Goal: Communication & Community: Participate in discussion

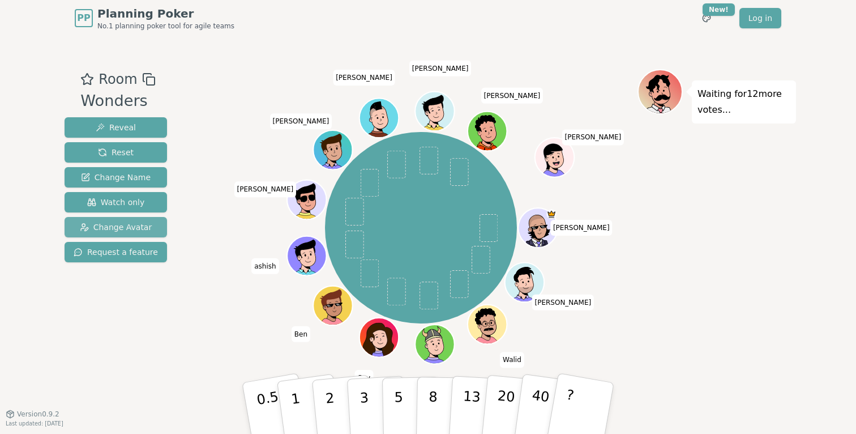
click at [126, 227] on span "Change Avatar" at bounding box center [116, 226] width 73 height 11
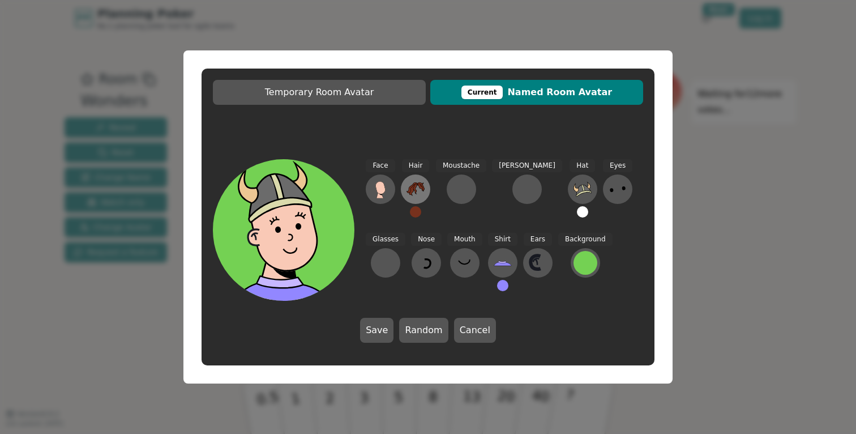
click at [421, 186] on icon at bounding box center [416, 189] width 18 height 14
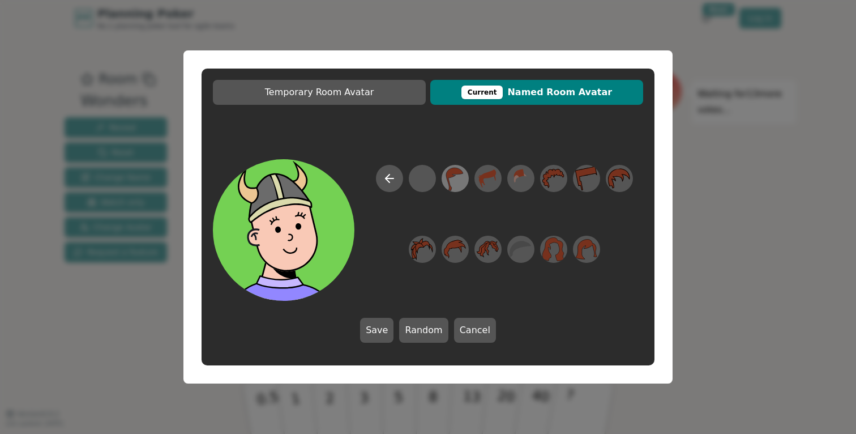
click at [456, 181] on icon at bounding box center [455, 178] width 22 height 25
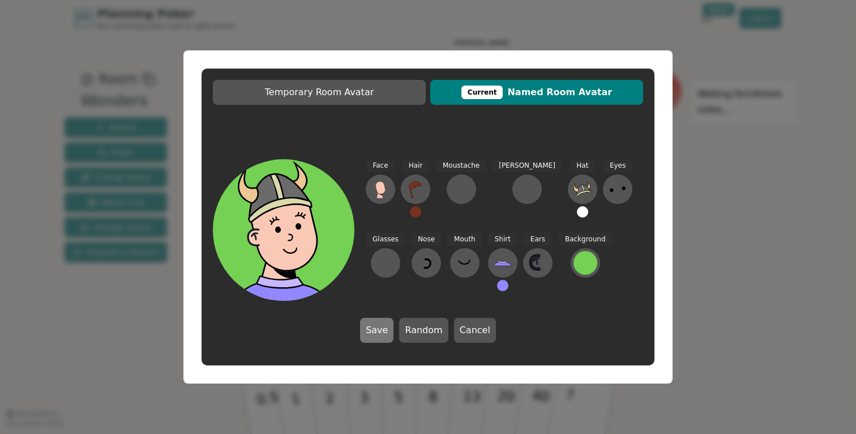
click at [379, 331] on button "Save" at bounding box center [376, 330] width 33 height 25
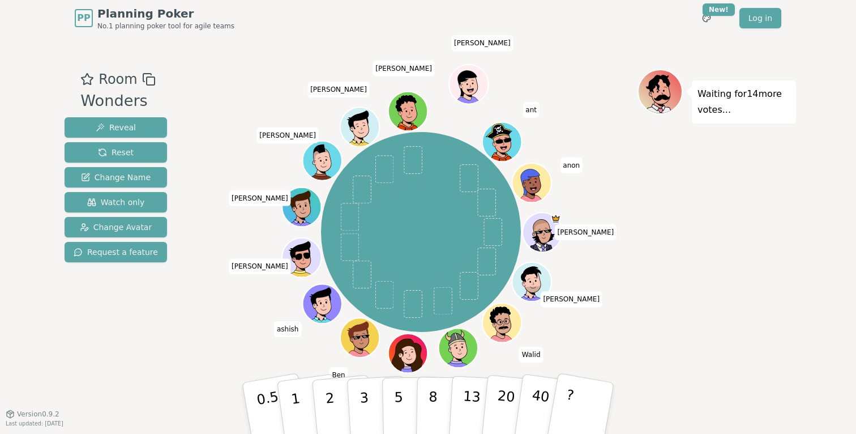
click at [468, 352] on icon at bounding box center [460, 354] width 19 height 6
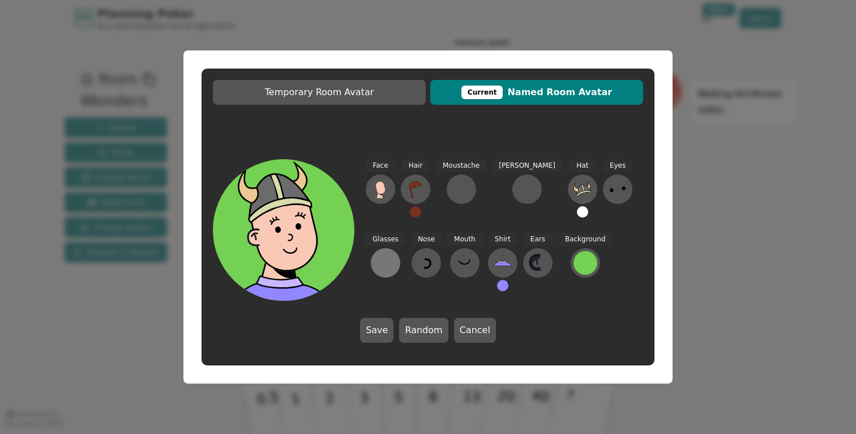
click at [400, 248] on button at bounding box center [385, 262] width 29 height 29
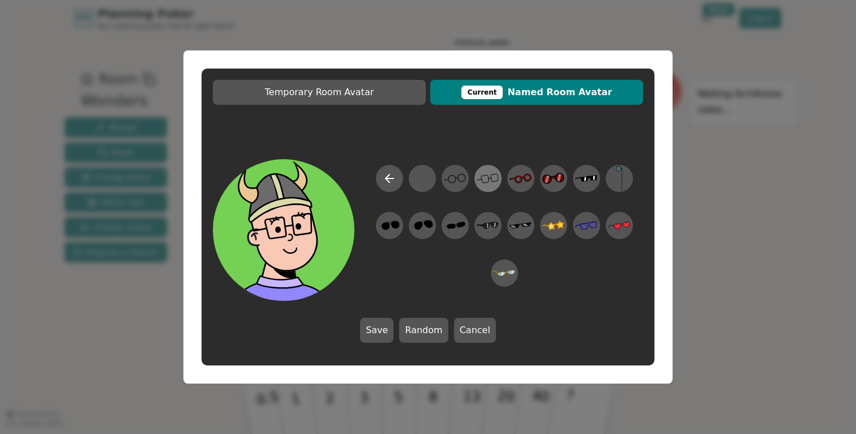
click at [488, 180] on icon at bounding box center [488, 178] width 22 height 25
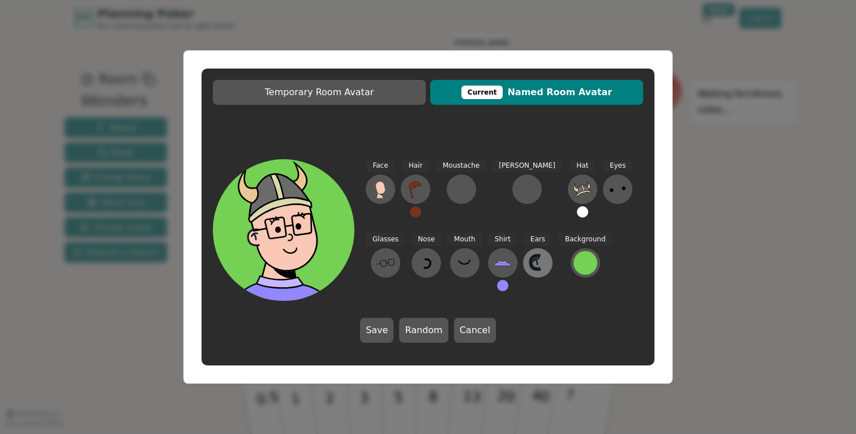
click at [529, 265] on icon at bounding box center [538, 263] width 18 height 18
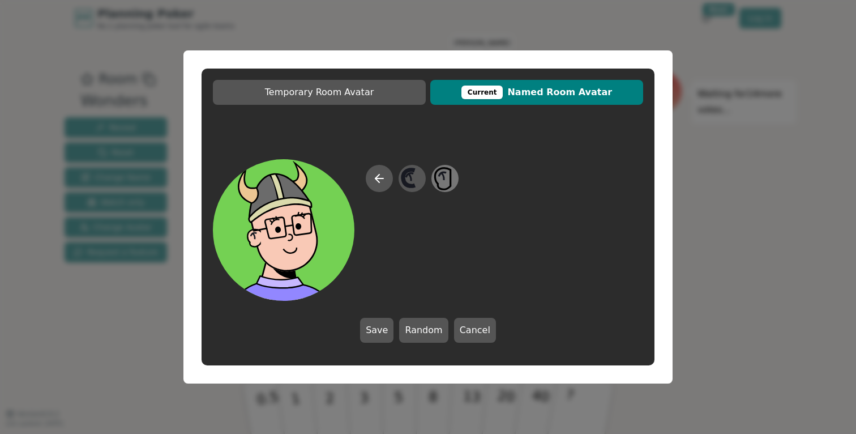
click at [442, 180] on icon at bounding box center [445, 178] width 22 height 25
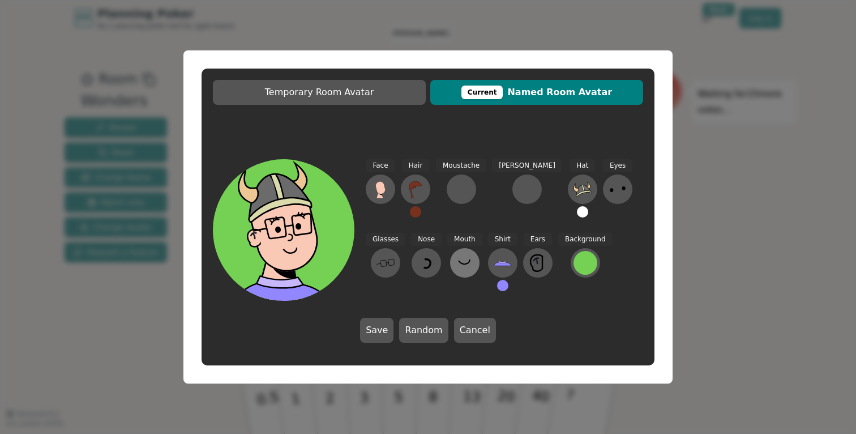
click at [456, 266] on icon at bounding box center [465, 263] width 18 height 18
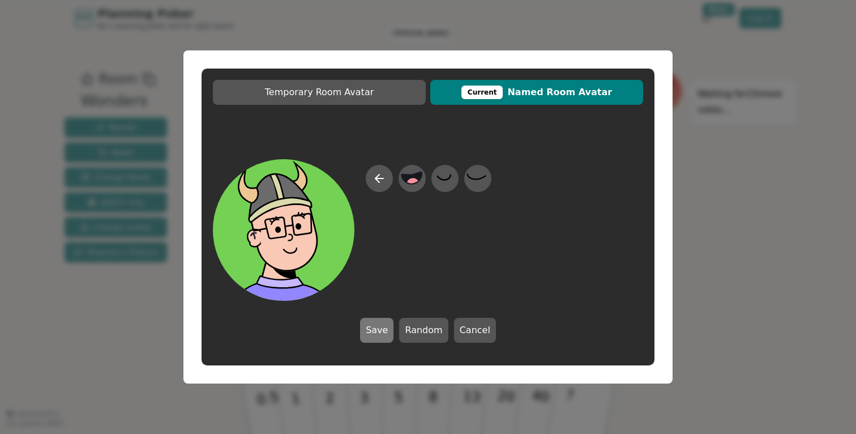
click at [384, 331] on button "Save" at bounding box center [376, 330] width 33 height 25
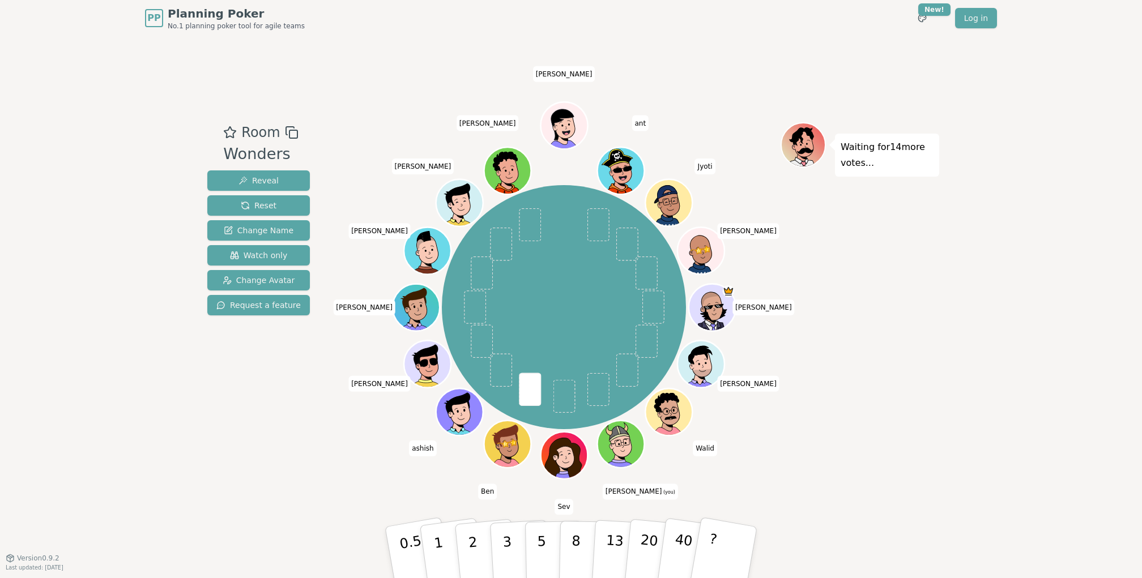
click at [856, 373] on div "Waiting for 14 more votes..." at bounding box center [860, 297] width 159 height 350
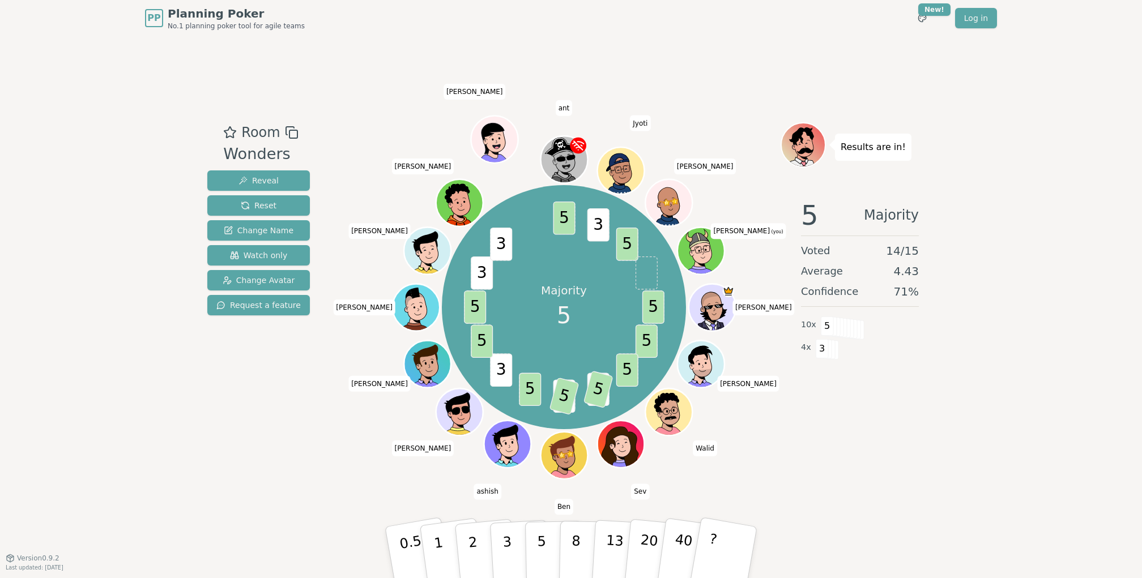
click at [761, 23] on div "PP Planning Poker No.1 planning poker tool for agile teams Toggle theme New! Lo…" at bounding box center [571, 18] width 852 height 36
click at [768, 39] on div "Room Wonders Reveal Reset Change Name Watch only Change Avatar Request a featur…" at bounding box center [571, 297] width 736 height 522
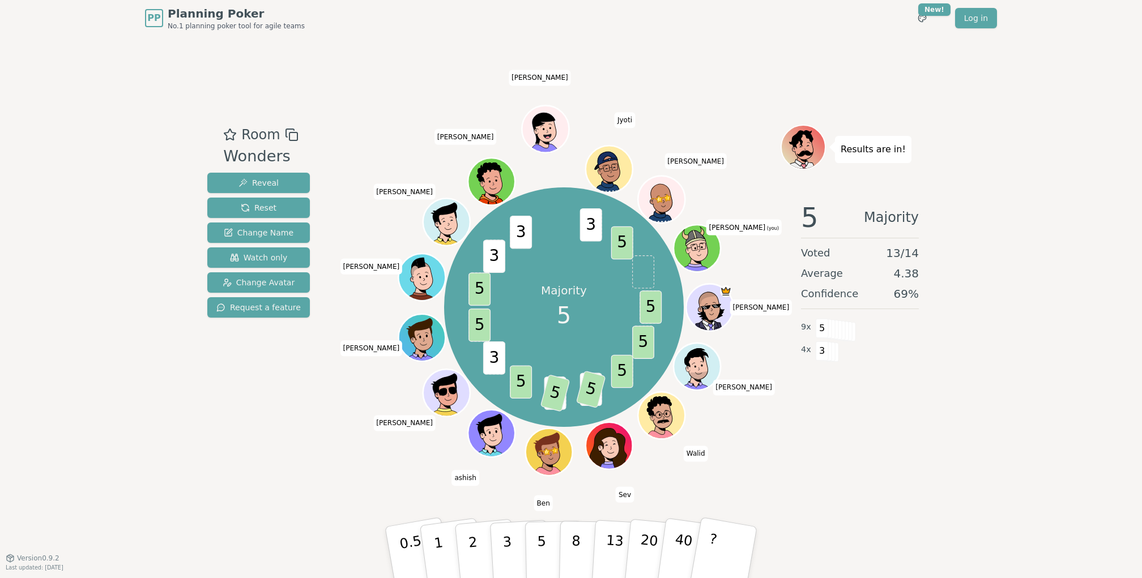
click at [856, 168] on div "PP Planning Poker No.1 planning poker tool for agile teams Toggle theme New! Lo…" at bounding box center [571, 289] width 1142 height 578
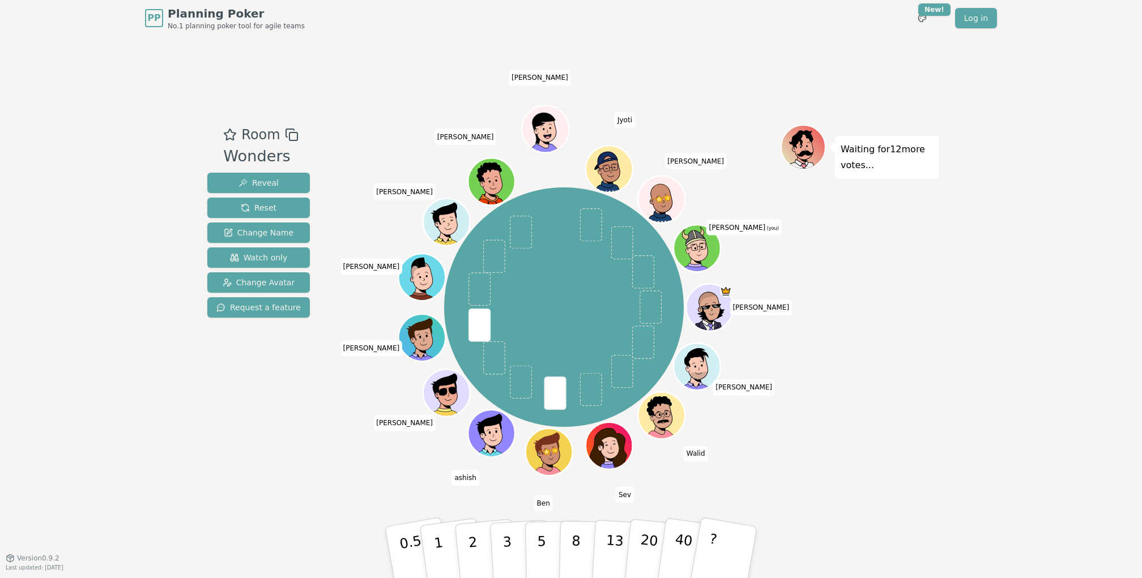
click at [856, 297] on div "PP Planning Poker No.1 planning poker tool for agile teams Toggle theme New! Lo…" at bounding box center [571, 289] width 1142 height 578
click at [856, 285] on div "PP Planning Poker No.1 planning poker tool for agile teams Toggle theme New! Lo…" at bounding box center [571, 289] width 1142 height 578
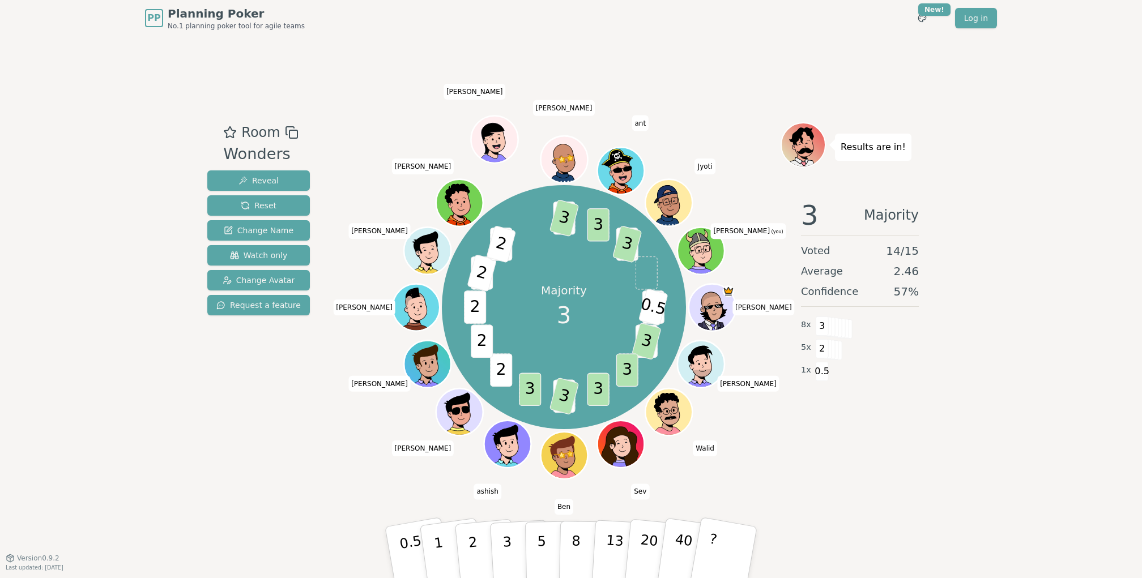
click at [892, 487] on div "Room Wonders Reveal Reset Change Name Watch only Change Avatar Request a featur…" at bounding box center [571, 297] width 736 height 522
click at [1085, 254] on div "PP Planning Poker No.1 planning poker tool for agile teams Toggle theme New! Lo…" at bounding box center [571, 289] width 1142 height 578
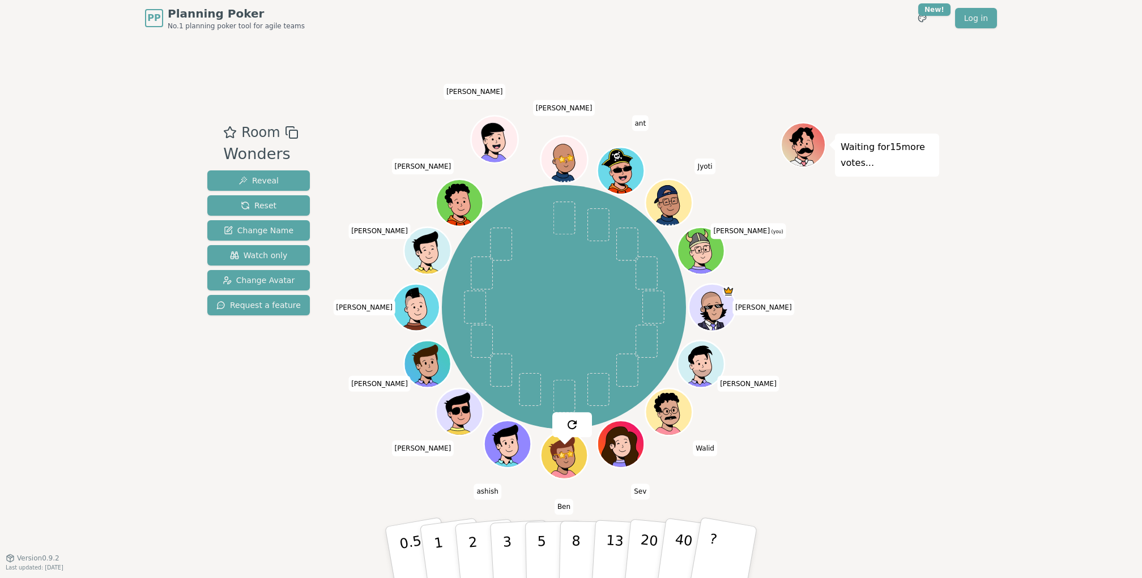
click at [1047, 86] on div "PP Planning Poker No.1 planning poker tool for agile teams Toggle theme New! Lo…" at bounding box center [571, 289] width 1142 height 578
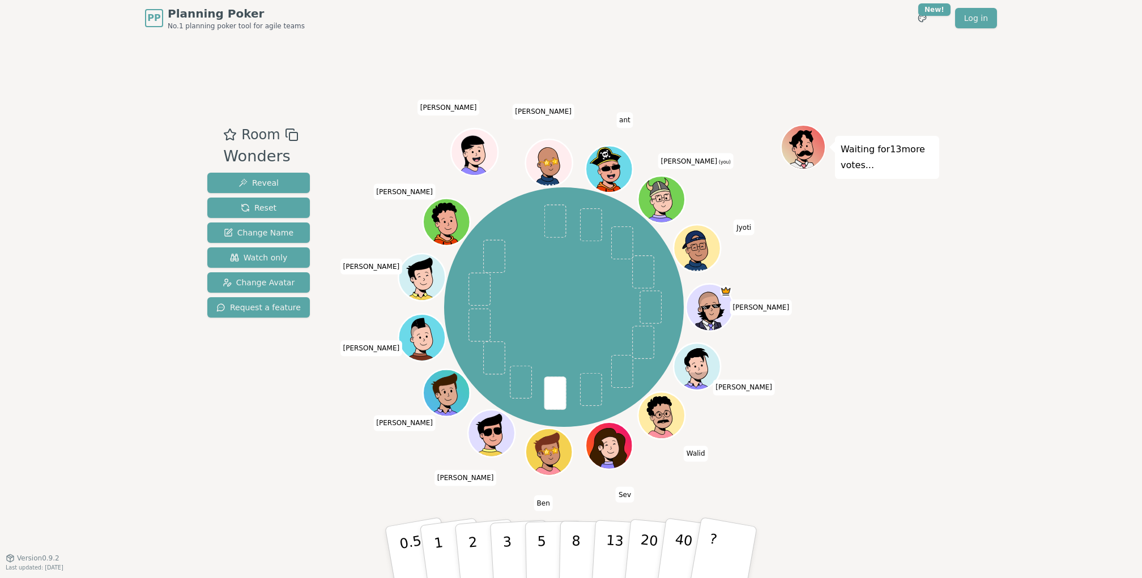
click at [992, 399] on div "PP Planning Poker No.1 planning poker tool for agile teams Toggle theme New! Lo…" at bounding box center [571, 289] width 1142 height 578
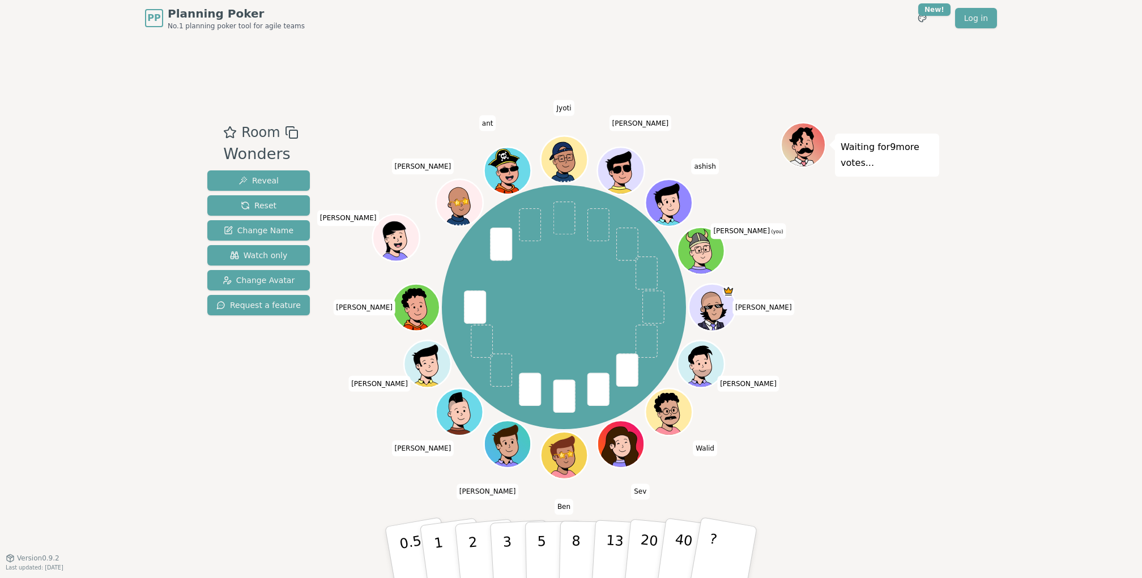
click at [991, 267] on div "PP Planning Poker No.1 planning poker tool for agile teams Toggle theme New! Lo…" at bounding box center [571, 289] width 1142 height 578
click at [544, 545] on p "5" at bounding box center [542, 552] width 10 height 61
click at [912, 407] on div "Waiting for 5 more votes..." at bounding box center [860, 297] width 159 height 350
click at [970, 312] on div "PP Planning Poker No.1 planning poker tool for agile teams Toggle theme New! Lo…" at bounding box center [571, 289] width 1142 height 578
click at [545, 548] on button "5" at bounding box center [554, 553] width 58 height 86
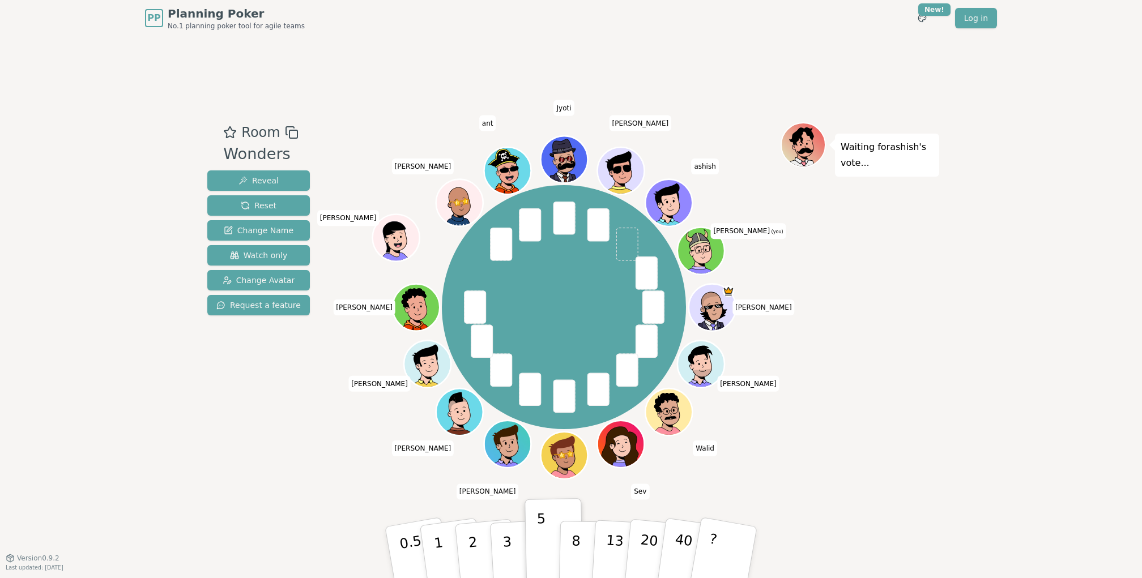
click at [1074, 386] on div "PP Planning Poker No.1 planning poker tool for agile teams Toggle theme New! Lo…" at bounding box center [571, 289] width 1142 height 578
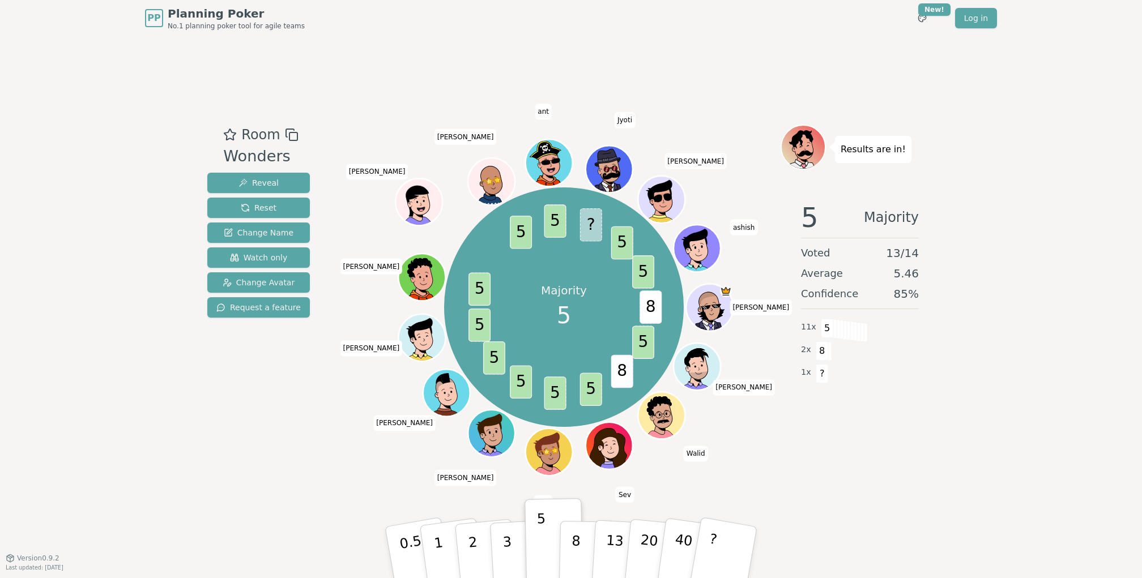
click at [1003, 118] on div "PP Planning Poker No.1 planning poker tool for agile teams Toggle theme New! Lo…" at bounding box center [571, 289] width 1142 height 578
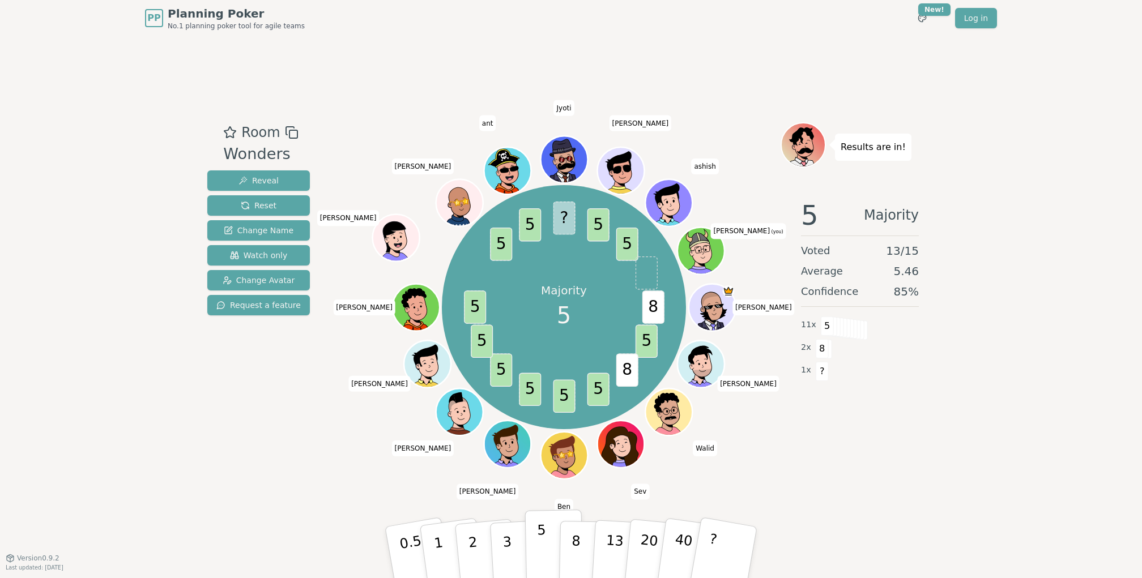
click at [551, 556] on button "5" at bounding box center [554, 553] width 58 height 86
click at [974, 87] on div "PP Planning Poker No.1 planning poker tool for agile teams Toggle theme New! Lo…" at bounding box center [571, 289] width 1142 height 578
